Goal: Use online tool/utility: Utilize a website feature to perform a specific function

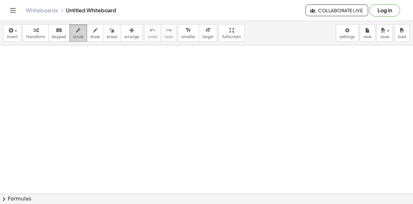
click at [69, 39] on button "scrub" at bounding box center [78, 32] width 18 height 17
click at [87, 38] on button "draw" at bounding box center [95, 32] width 17 height 17
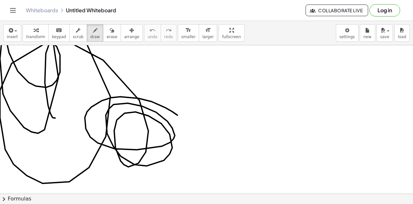
drag, startPoint x: 177, startPoint y: 115, endPoint x: 56, endPoint y: 117, distance: 121.3
click at [106, 35] on span "erase" at bounding box center [111, 37] width 11 height 5
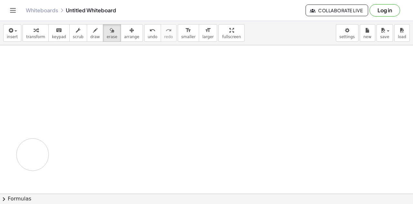
drag, startPoint x: 113, startPoint y: 106, endPoint x: 8, endPoint y: -5, distance: 152.7
click at [8, 0] on html "Graspable Math Activities Get Started Activity Bank Assigned Work Classes White…" at bounding box center [206, 102] width 413 height 204
drag, startPoint x: 69, startPoint y: 35, endPoint x: 65, endPoint y: 53, distance: 19.1
click at [65, 53] on div "insert select one: Math Expression Function Text Youtube Video Graphing Geometr…" at bounding box center [206, 112] width 413 height 183
drag, startPoint x: 66, startPoint y: 53, endPoint x: 76, endPoint y: 72, distance: 21.2
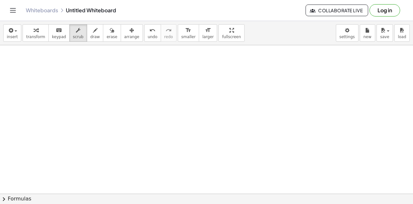
click at [90, 38] on span "draw" at bounding box center [95, 37] width 10 height 5
drag, startPoint x: 57, startPoint y: 65, endPoint x: 80, endPoint y: 80, distance: 26.8
drag, startPoint x: 90, startPoint y: 62, endPoint x: 90, endPoint y: 75, distance: 12.3
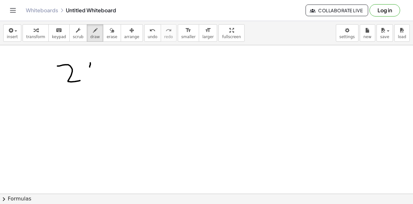
drag, startPoint x: 105, startPoint y: 65, endPoint x: 100, endPoint y: 71, distance: 8.5
drag, startPoint x: 222, startPoint y: 53, endPoint x: 210, endPoint y: 66, distance: 18.7
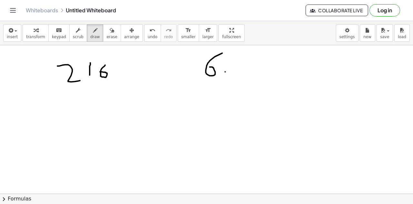
drag, startPoint x: 238, startPoint y: 51, endPoint x: 231, endPoint y: 77, distance: 26.5
drag, startPoint x: 206, startPoint y: 82, endPoint x: 212, endPoint y: 93, distance: 12.0
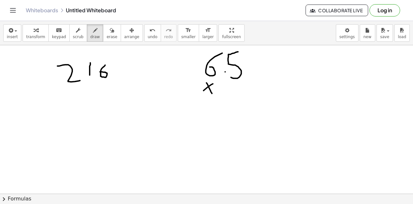
drag, startPoint x: 213, startPoint y: 83, endPoint x: 201, endPoint y: 92, distance: 14.8
drag, startPoint x: 228, startPoint y: 83, endPoint x: 223, endPoint y: 93, distance: 11.1
drag, startPoint x: 189, startPoint y: 100, endPoint x: 244, endPoint y: 98, distance: 54.9
